Goal: Task Accomplishment & Management: Use online tool/utility

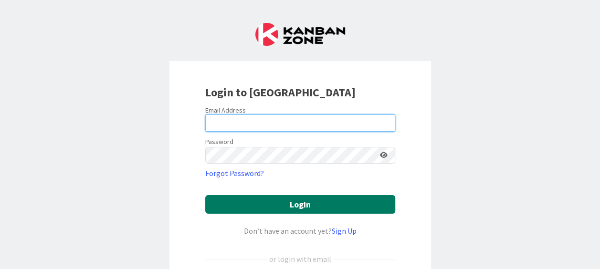
type input "[PERSON_NAME][EMAIL_ADDRESS][DOMAIN_NAME]"
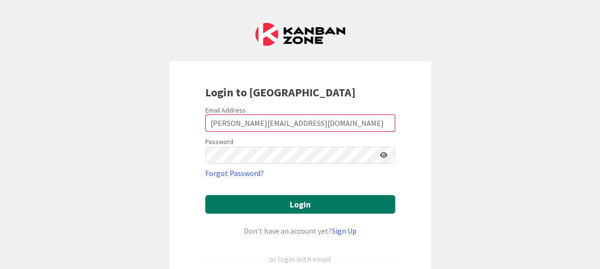
click at [305, 203] on button "Login" at bounding box center [300, 204] width 190 height 19
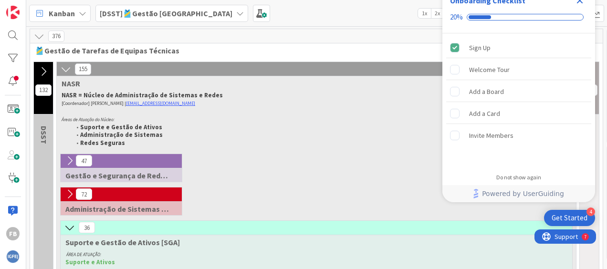
click at [578, 1] on icon "Close Checklist" at bounding box center [579, 0] width 11 height 11
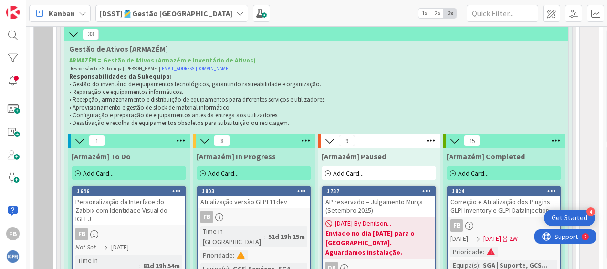
scroll to position [382, 0]
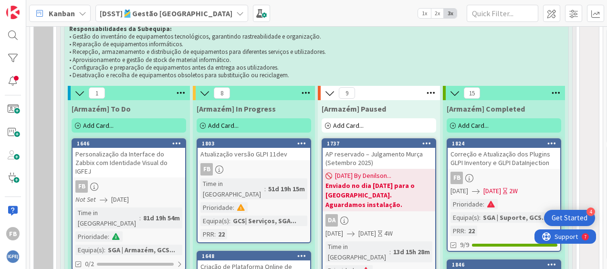
click at [222, 124] on span "Add Card..." at bounding box center [223, 125] width 31 height 9
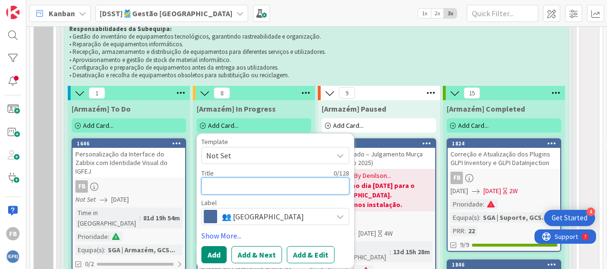
click at [244, 180] on textarea at bounding box center [275, 186] width 148 height 17
paste textarea "Refatoração do Código do Projeto Site dos Sites"
type textarea "x"
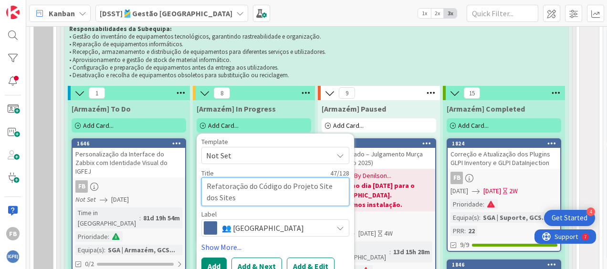
scroll to position [430, 0]
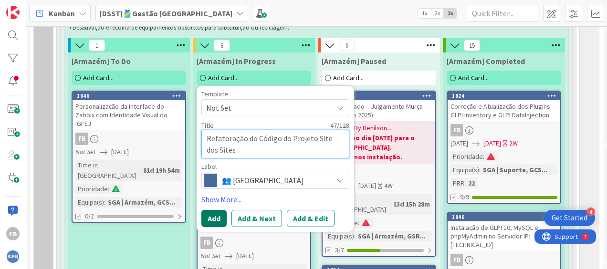
type textarea "Refatoração do Código do Projeto Site dos Sites"
click at [216, 212] on button "Add" at bounding box center [213, 218] width 25 height 17
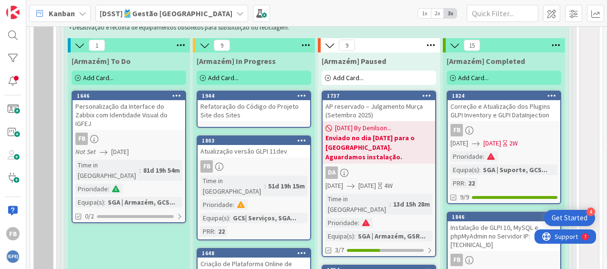
click at [274, 106] on div "Refatoração do Código do Projeto Site dos Sites" at bounding box center [254, 110] width 113 height 21
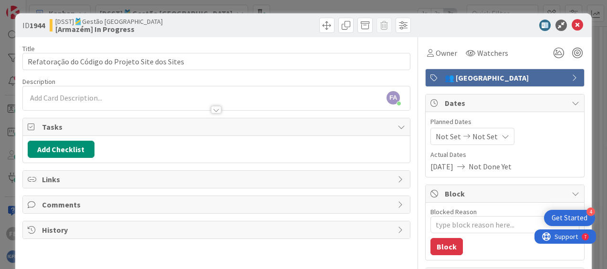
click at [136, 93] on div "FA [PERSON_NAME] just joined" at bounding box center [216, 98] width 387 height 24
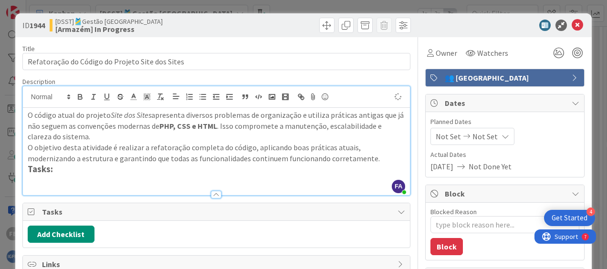
type textarea "x"
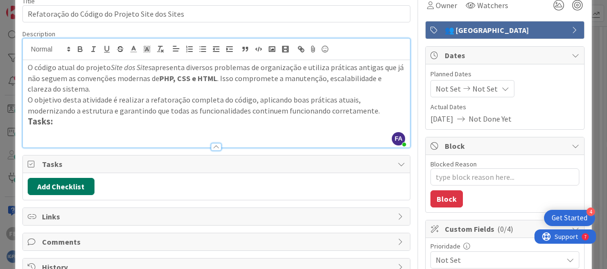
click at [81, 182] on button "Add Checklist" at bounding box center [61, 186] width 67 height 17
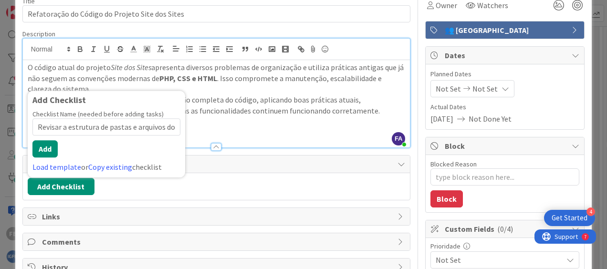
scroll to position [0, 24]
type input "Revisar a estrutura de pastas e arquivos do projeto."
click at [45, 149] on button "Add" at bounding box center [44, 148] width 25 height 17
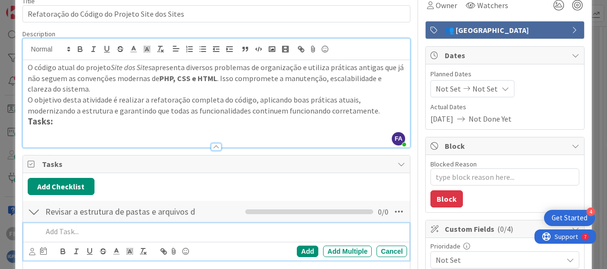
click at [38, 208] on div at bounding box center [34, 211] width 12 height 17
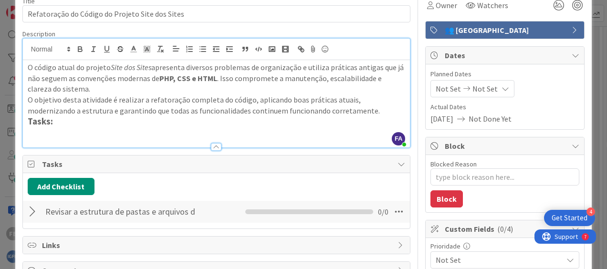
click at [35, 205] on div at bounding box center [34, 211] width 12 height 17
click at [391, 216] on icon at bounding box center [398, 211] width 17 height 17
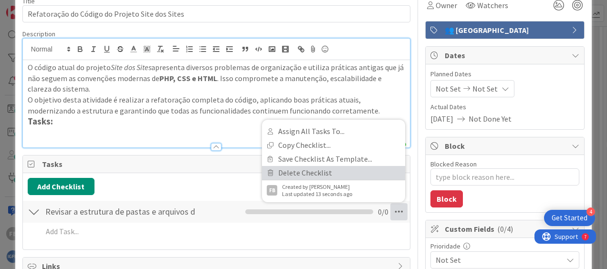
click at [301, 176] on link "Delete Checklist" at bounding box center [333, 173] width 143 height 14
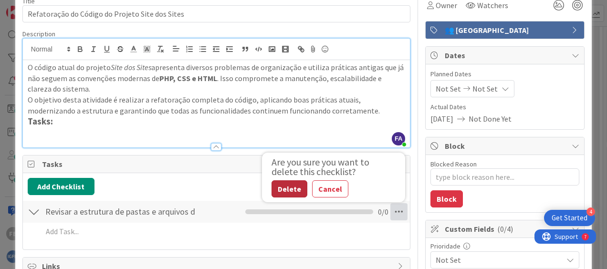
click at [282, 186] on button "Delete" at bounding box center [290, 188] width 36 height 17
type textarea "x"
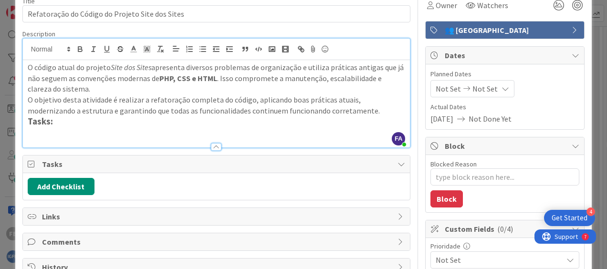
scroll to position [95, 0]
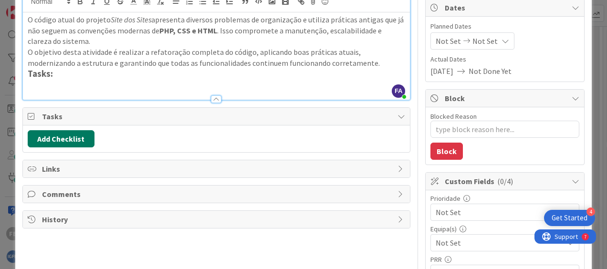
click at [44, 137] on button "Add Checklist" at bounding box center [61, 138] width 67 height 17
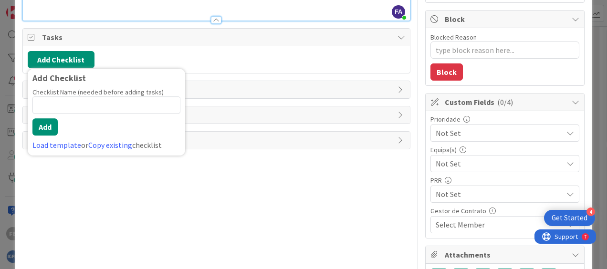
scroll to position [127, 0]
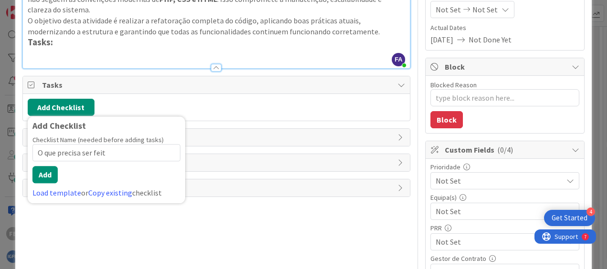
type input "O que precisa ser feito"
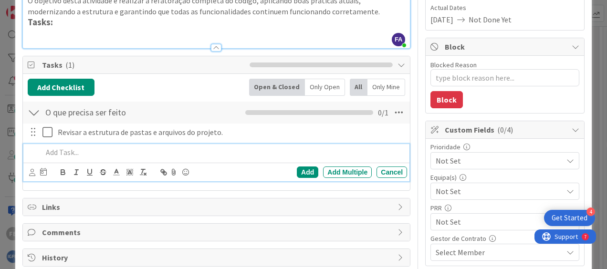
scroll to position [147, 0]
click at [175, 157] on div at bounding box center [223, 152] width 368 height 17
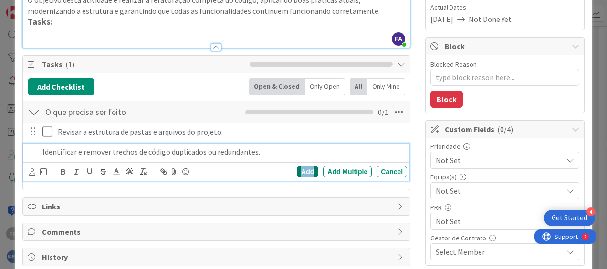
click at [303, 170] on div "Add" at bounding box center [307, 171] width 21 height 11
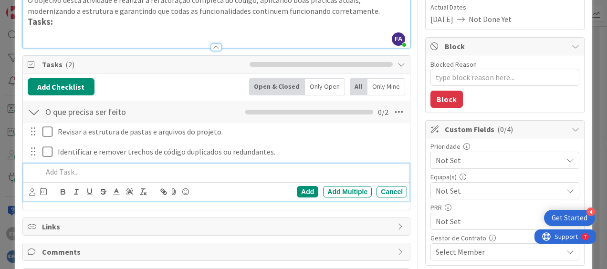
click at [114, 167] on p at bounding box center [222, 172] width 361 height 11
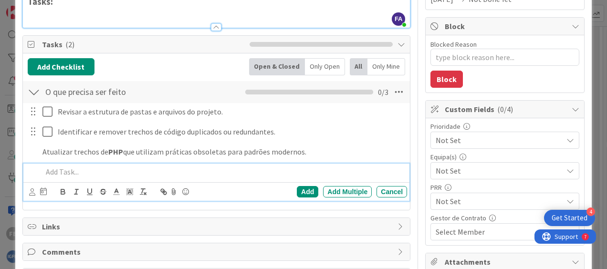
type textarea "x"
click at [145, 173] on p at bounding box center [222, 172] width 361 height 11
paste div
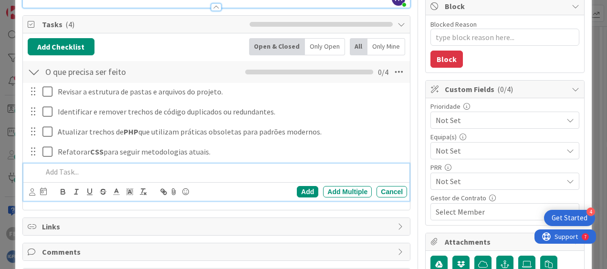
click at [159, 177] on div at bounding box center [223, 172] width 368 height 17
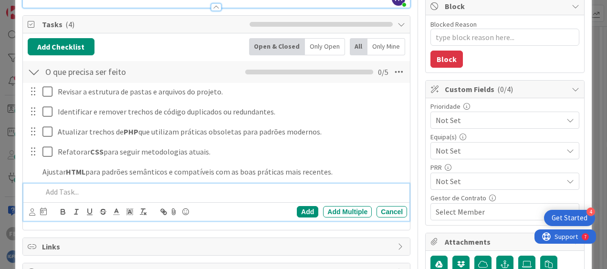
scroll to position [208, 0]
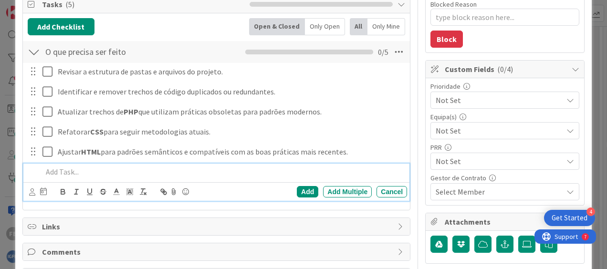
click at [93, 167] on p at bounding box center [222, 172] width 361 height 11
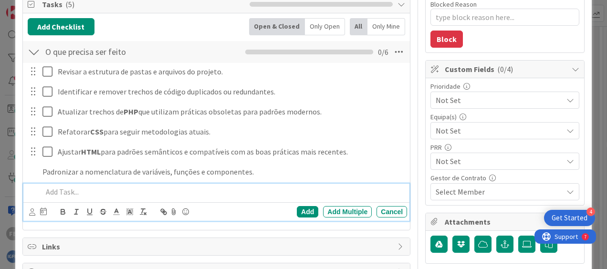
scroll to position [228, 0]
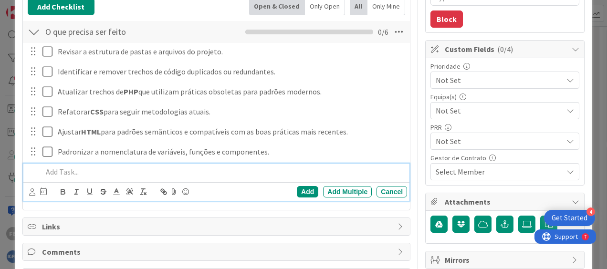
click at [103, 170] on p at bounding box center [222, 172] width 361 height 11
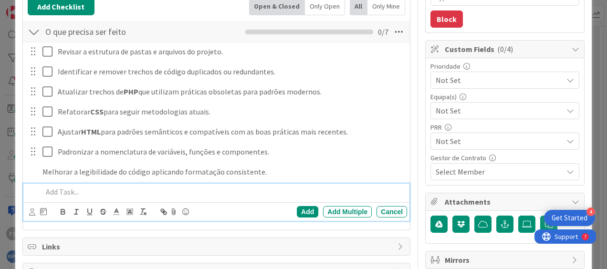
scroll to position [248, 0]
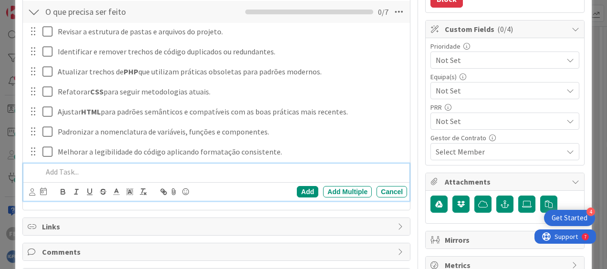
click at [104, 167] on p at bounding box center [222, 172] width 361 height 11
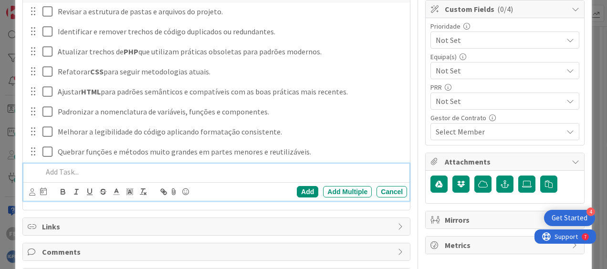
click at [116, 177] on div at bounding box center [223, 172] width 368 height 17
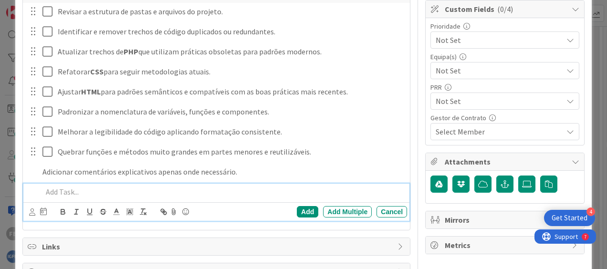
scroll to position [288, 0]
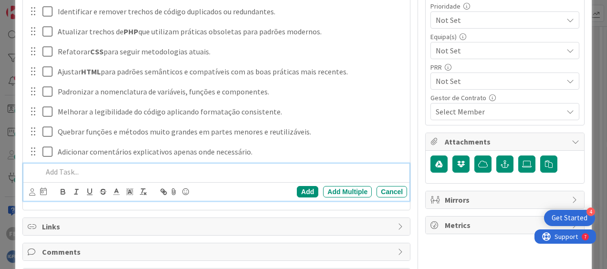
drag, startPoint x: 95, startPoint y: 175, endPoint x: 99, endPoint y: 173, distance: 5.1
click at [95, 175] on p at bounding box center [222, 172] width 361 height 11
click at [112, 168] on p at bounding box center [222, 172] width 361 height 11
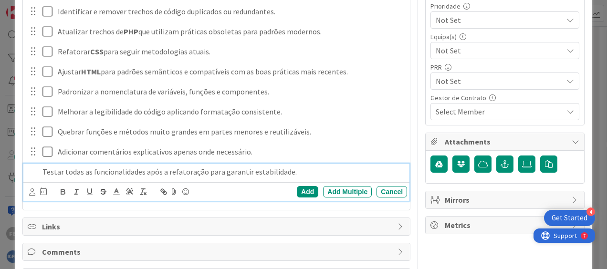
scroll to position [308, 0]
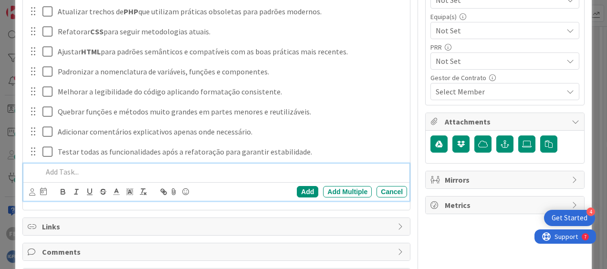
click at [128, 172] on p at bounding box center [222, 172] width 361 height 11
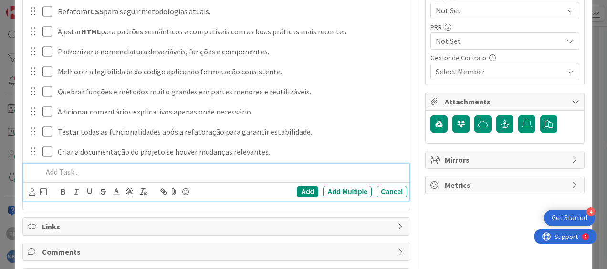
scroll to position [185, 0]
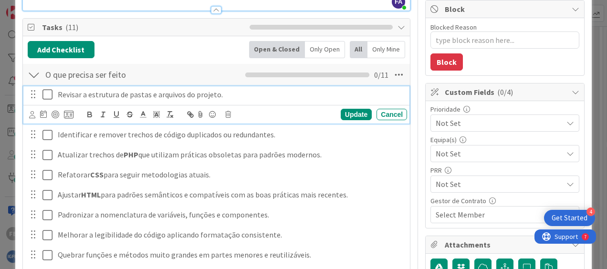
click at [51, 92] on icon at bounding box center [49, 94] width 14 height 11
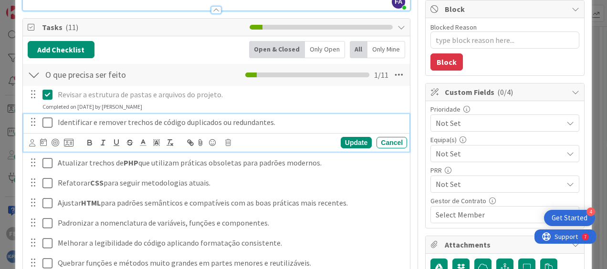
click at [50, 126] on icon at bounding box center [49, 122] width 14 height 11
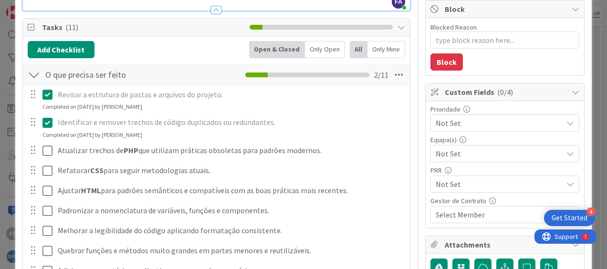
type textarea "x"
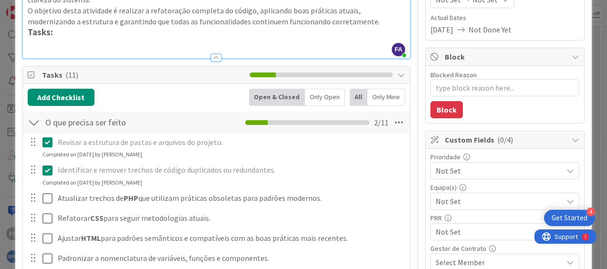
scroll to position [42, 0]
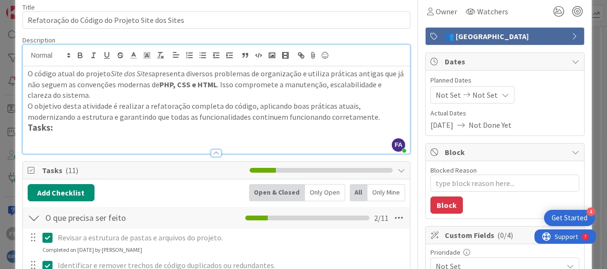
click at [473, 97] on span "Not Set" at bounding box center [485, 94] width 25 height 11
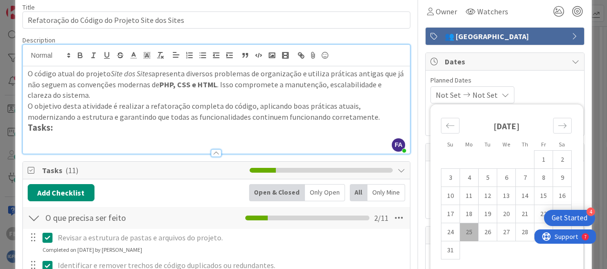
click at [461, 226] on td "25" at bounding box center [469, 232] width 19 height 18
type input "[DATE]"
type textarea "x"
click at [558, 122] on icon "Move forward to switch to the next month." at bounding box center [562, 125] width 9 height 9
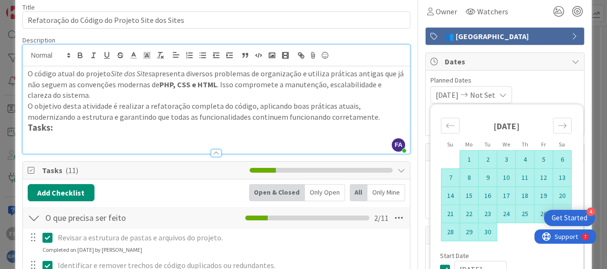
click at [479, 229] on td "30" at bounding box center [488, 232] width 19 height 18
type input "[DATE]"
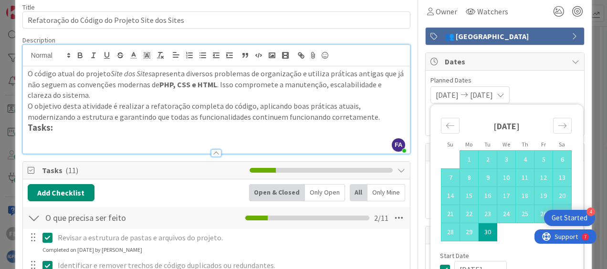
click at [557, 91] on div "[DATE] [DATE] Su Mo Tu We Th Fr Sa [DATE] 1 2 3 4 5 6 7 8 9 10 11 12 13 14 15 1…" at bounding box center [505, 94] width 149 height 17
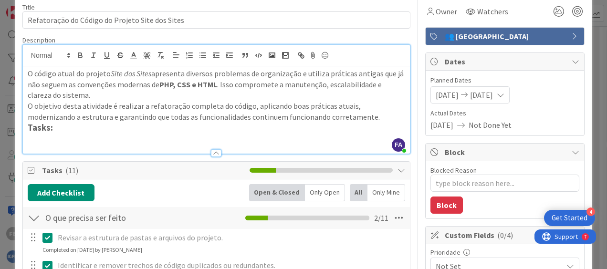
scroll to position [0, 0]
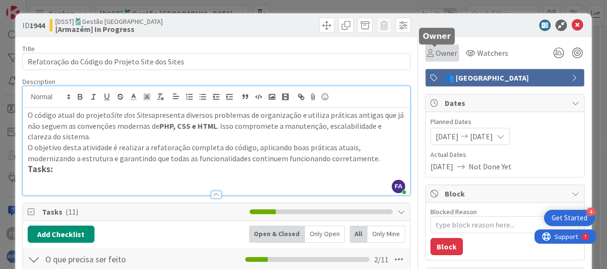
click at [439, 53] on span "Owner" at bounding box center [446, 52] width 21 height 11
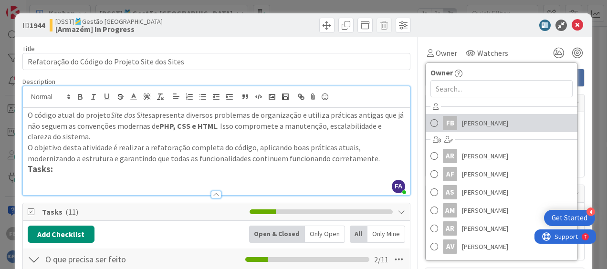
drag, startPoint x: 452, startPoint y: 120, endPoint x: 461, endPoint y: 107, distance: 15.9
click at [452, 120] on link "FB [PERSON_NAME]" at bounding box center [502, 123] width 152 height 18
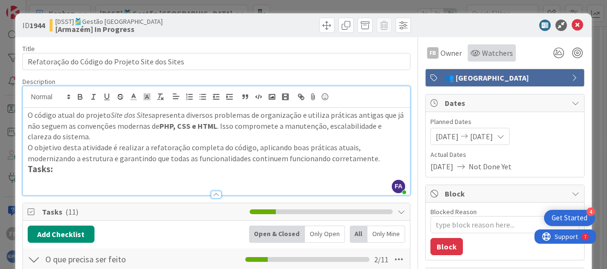
type textarea "x"
click at [482, 54] on span "Watchers" at bounding box center [497, 52] width 31 height 11
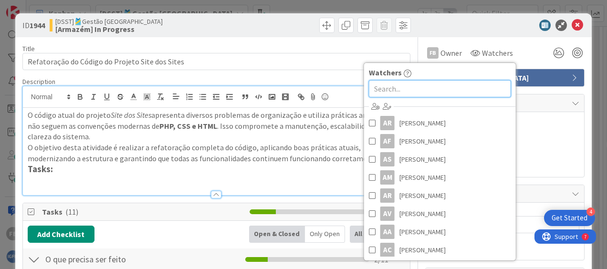
click at [461, 88] on input "text" at bounding box center [440, 88] width 142 height 17
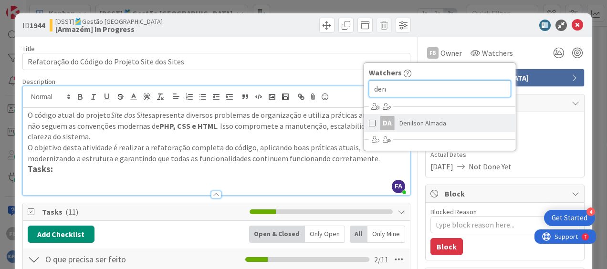
type input "den"
click at [431, 117] on span "Denilson Almada" at bounding box center [423, 123] width 47 height 14
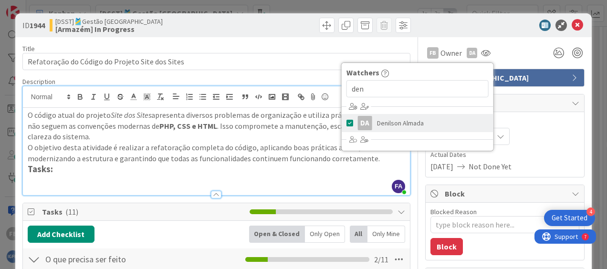
type textarea "x"
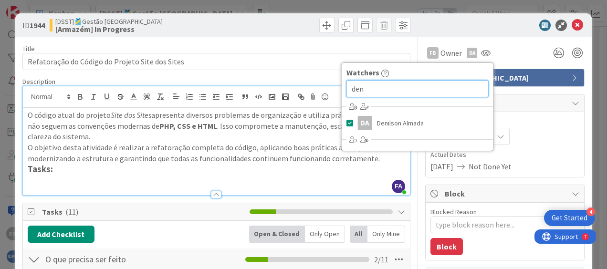
click at [380, 86] on input "den" at bounding box center [418, 88] width 142 height 17
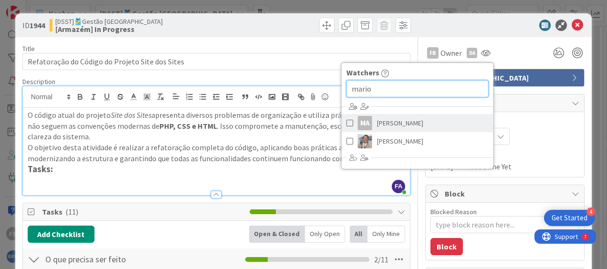
type input "mario"
click at [416, 117] on link "MA [PERSON_NAME]" at bounding box center [418, 123] width 152 height 18
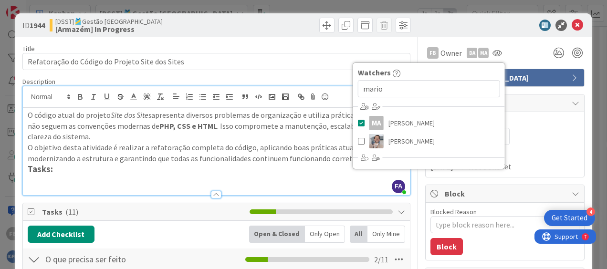
click at [519, 57] on div "FB Owner Owner Remove Set as Watcher FB [PERSON_NAME] AR [PERSON_NAME] AF [PERS…" at bounding box center [504, 52] width 159 height 17
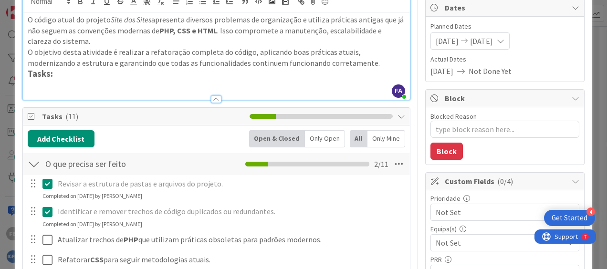
scroll to position [143, 0]
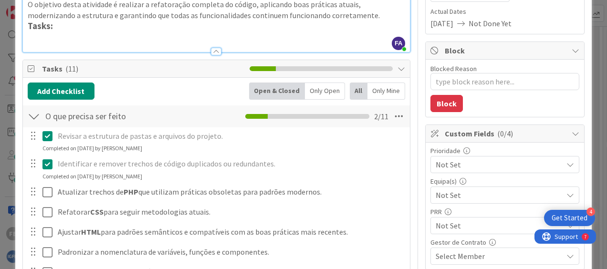
click at [488, 160] on span "Not Set" at bounding box center [497, 164] width 122 height 13
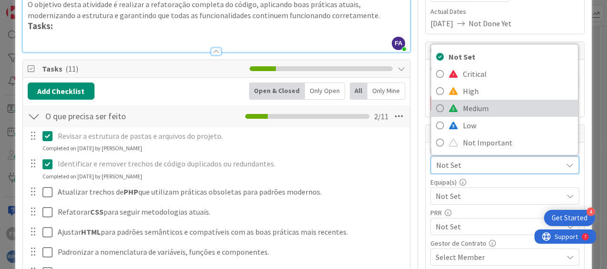
click at [482, 109] on span "Medium" at bounding box center [518, 108] width 111 height 14
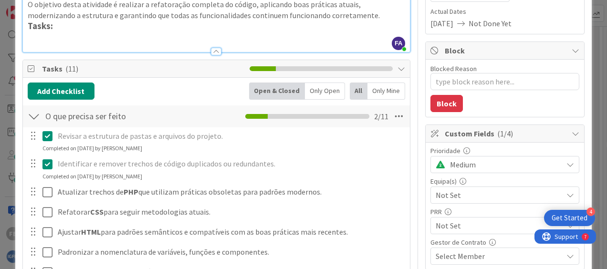
click at [455, 194] on span "Not Set" at bounding box center [499, 194] width 127 height 11
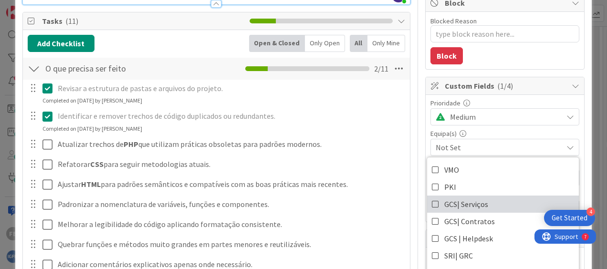
click at [452, 201] on span "GCS| Serviços" at bounding box center [466, 204] width 44 height 14
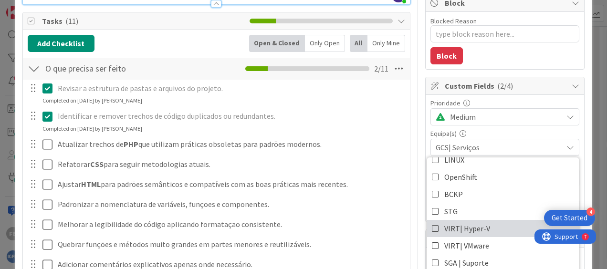
scroll to position [239, 0]
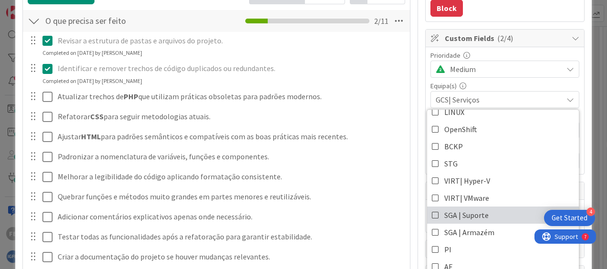
click at [467, 216] on span "SGA | Suporte" at bounding box center [466, 215] width 44 height 14
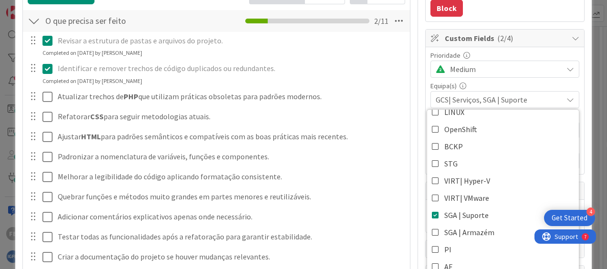
scroll to position [0, 0]
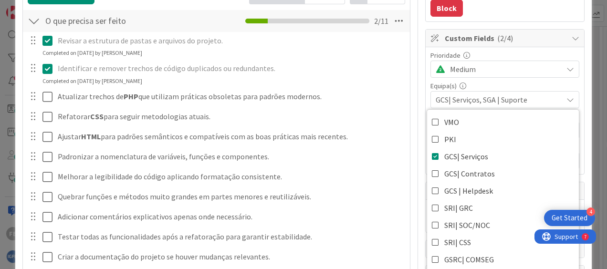
type textarea "x"
click at [539, 101] on span "GCS| Serviços, SGA | Suporte" at bounding box center [499, 99] width 127 height 11
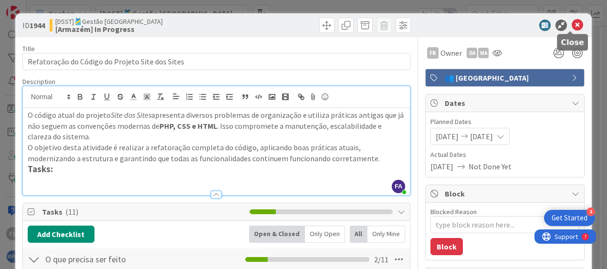
click at [572, 23] on icon at bounding box center [577, 25] width 11 height 11
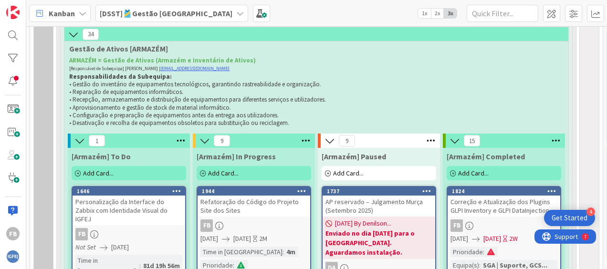
scroll to position [525, 0]
